Goal: Task Accomplishment & Management: Complete application form

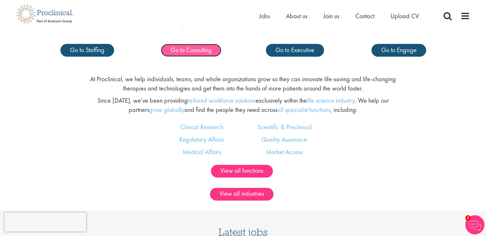
click at [197, 52] on span "Go to Consulting" at bounding box center [191, 50] width 41 height 8
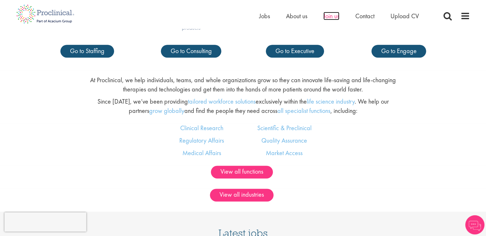
click at [327, 17] on span "Join us" at bounding box center [332, 16] width 16 height 8
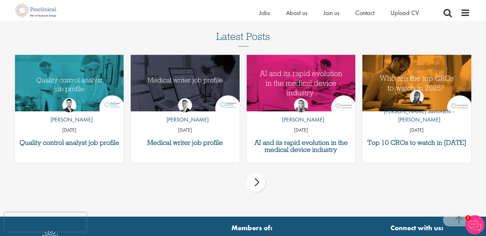
scroll to position [799, 0]
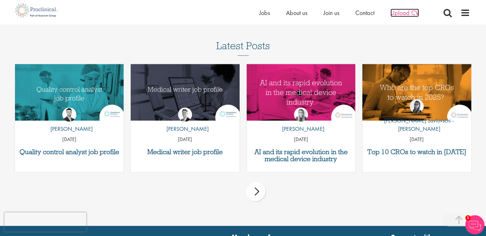
click at [398, 10] on span "Upload CV" at bounding box center [405, 13] width 28 height 8
